Goal: Obtain resource: Download file/media

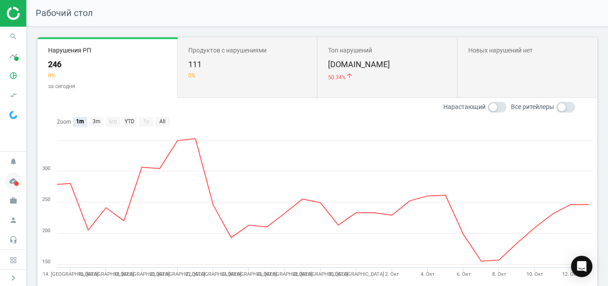
click at [15, 181] on icon "cloud_done" at bounding box center [13, 181] width 17 height 17
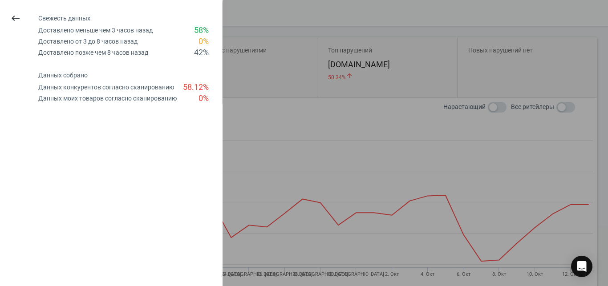
click at [255, 77] on div at bounding box center [304, 143] width 608 height 286
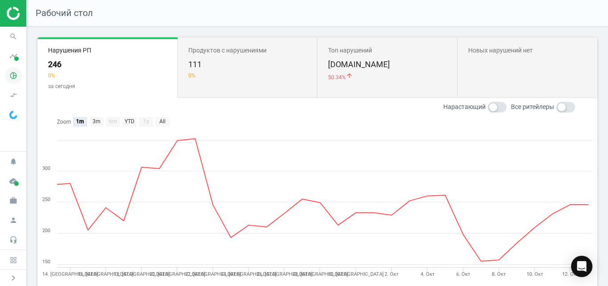
click at [15, 73] on icon "pie_chart_outlined" at bounding box center [13, 75] width 17 height 17
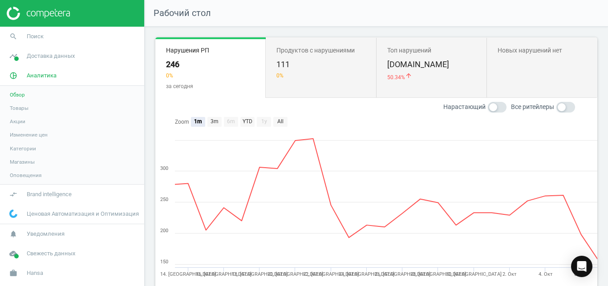
click at [22, 107] on span "Товары" at bounding box center [19, 108] width 19 height 7
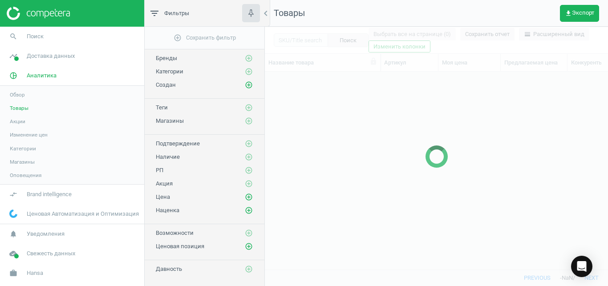
scroll to position [183, 336]
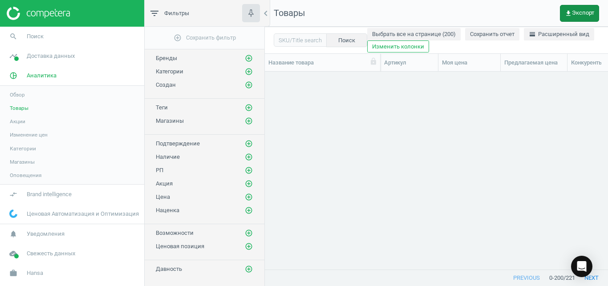
click at [570, 18] on button "get_app Экспорт" at bounding box center [579, 13] width 39 height 17
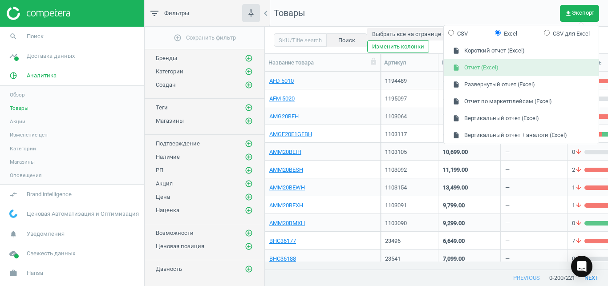
click at [536, 67] on button "insert_drive_file Отчет (Excel)" at bounding box center [521, 67] width 155 height 17
